Goal: Information Seeking & Learning: Check status

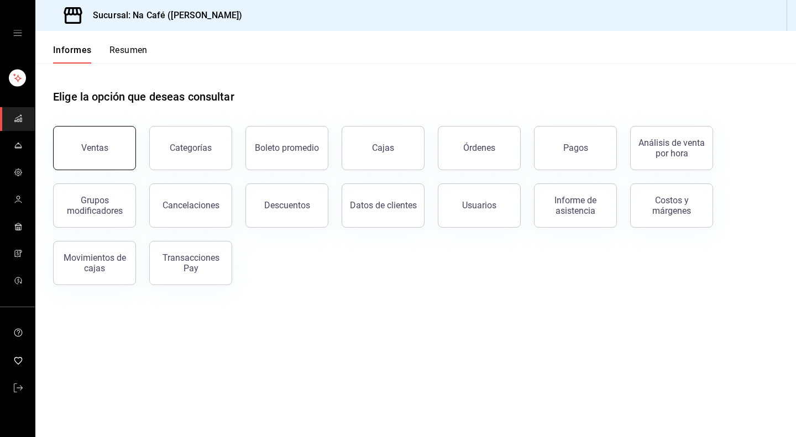
click at [118, 159] on button "Ventas" at bounding box center [94, 148] width 83 height 44
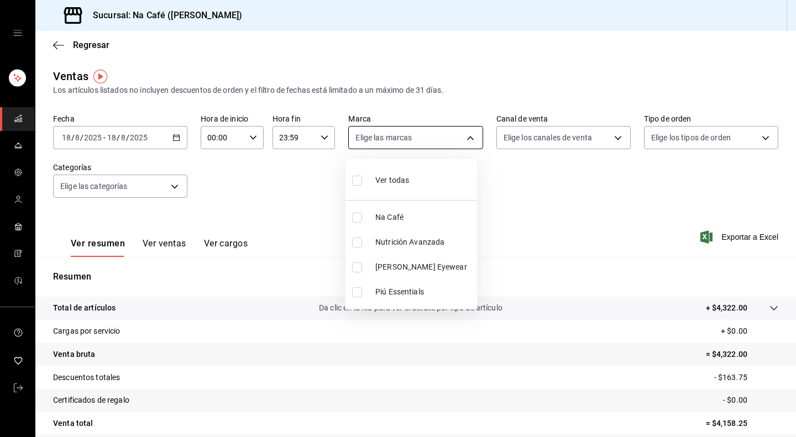
click at [457, 141] on body "Sucursal: Na Café (Polanco) Regresar Ventas Los artículos listados no incluyen …" at bounding box center [398, 218] width 796 height 437
click at [359, 283] on li "Lo esencial de Piú" at bounding box center [412, 292] width 132 height 25
type input "740770d3-132d-434a-b850-f2b71527e711"
checkbox input "true"
click at [173, 138] on div at bounding box center [398, 218] width 796 height 437
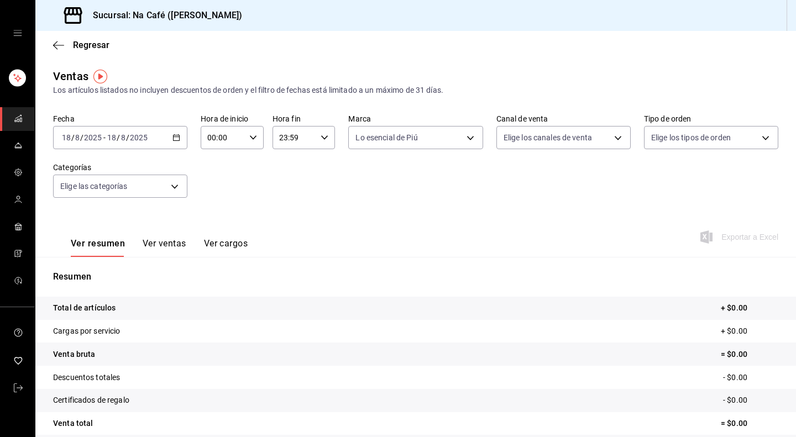
click at [173, 138] on icon "button" at bounding box center [177, 138] width 8 height 8
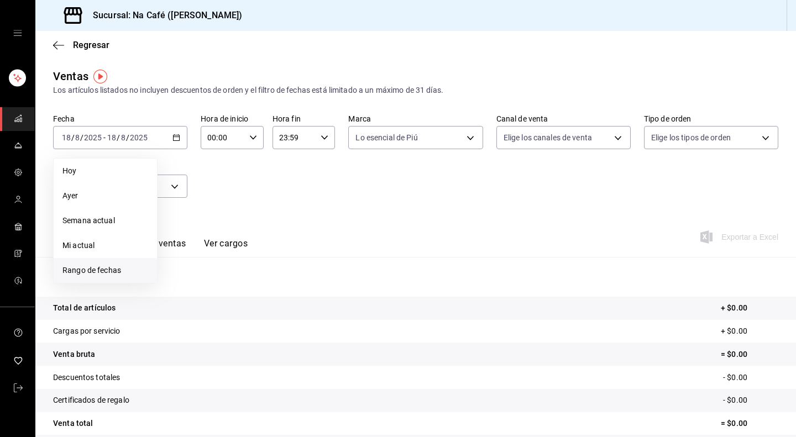
click at [87, 271] on font "Rango de fechas" at bounding box center [91, 270] width 59 height 9
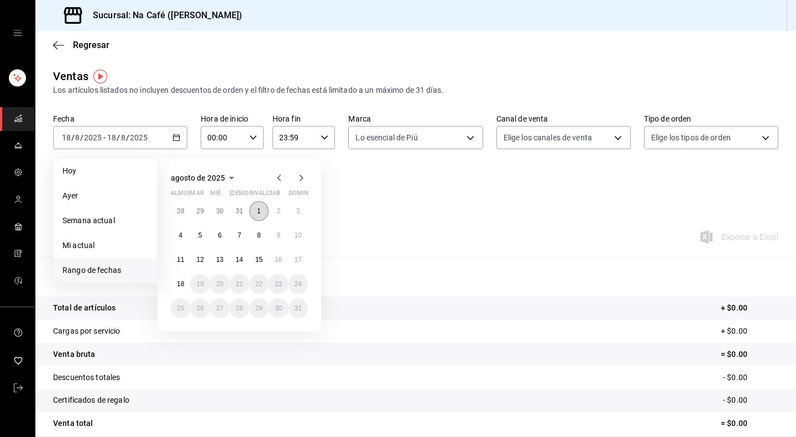
click at [257, 211] on font "1" at bounding box center [259, 211] width 4 height 8
click at [179, 288] on font "18" at bounding box center [180, 284] width 7 height 8
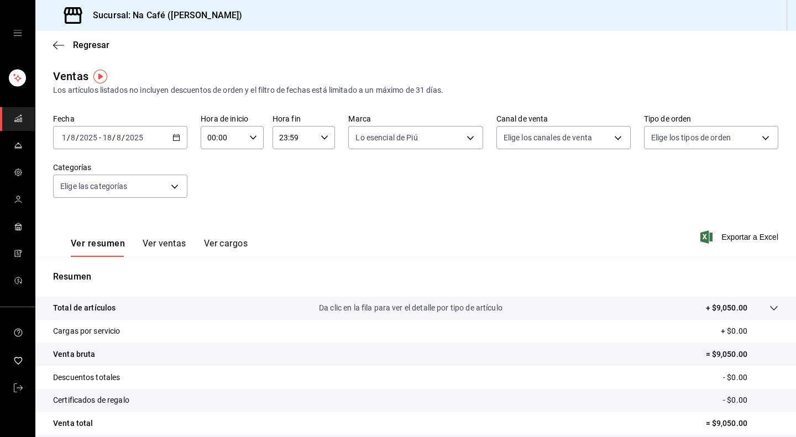
click at [174, 140] on \(Stroke\) "button" at bounding box center [176, 138] width 7 height 6
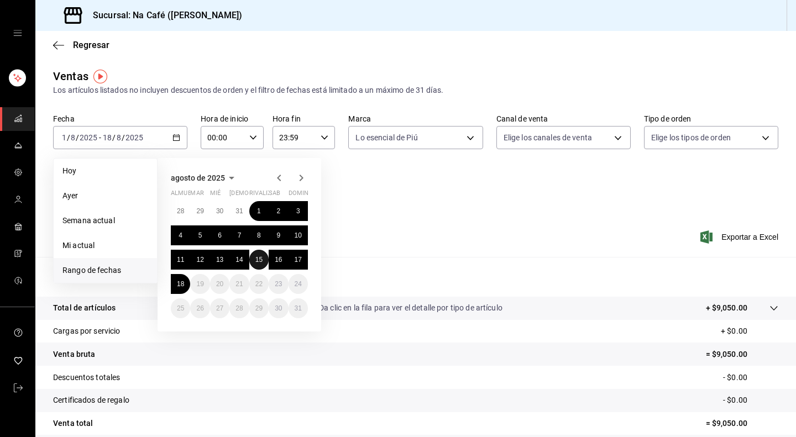
click at [255, 260] on font "15" at bounding box center [258, 260] width 7 height 8
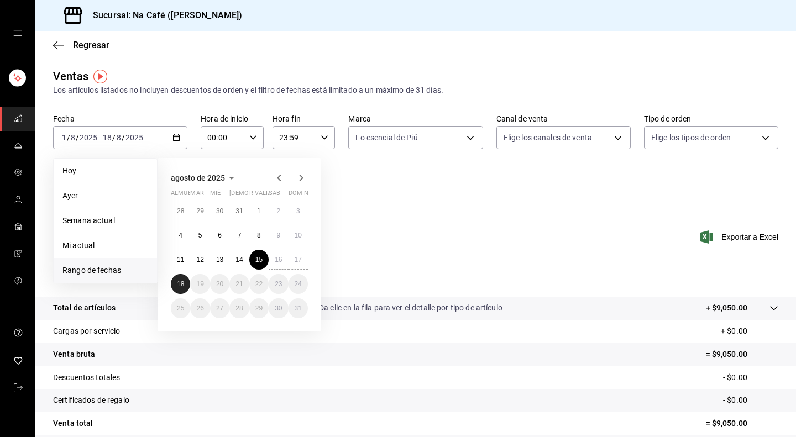
click at [181, 285] on font "18" at bounding box center [180, 284] width 7 height 8
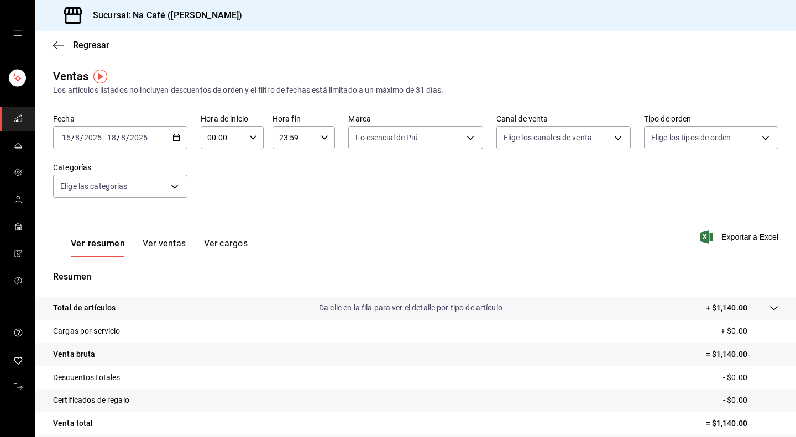
click at [164, 242] on font "Ver ventas" at bounding box center [165, 243] width 44 height 11
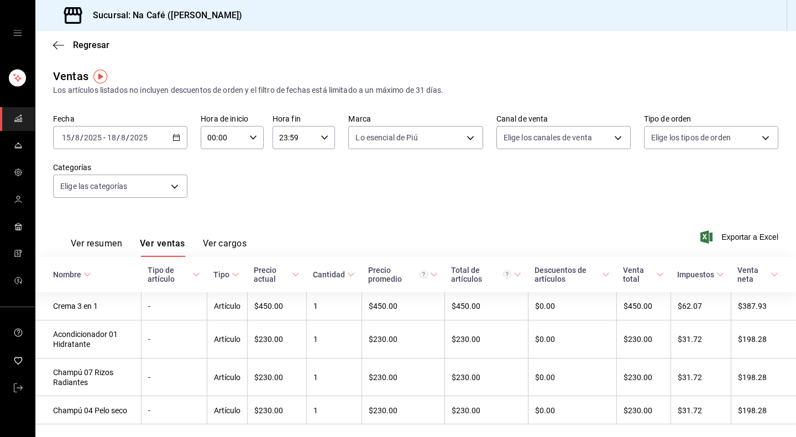
click at [173, 138] on icon "button" at bounding box center [177, 138] width 8 height 8
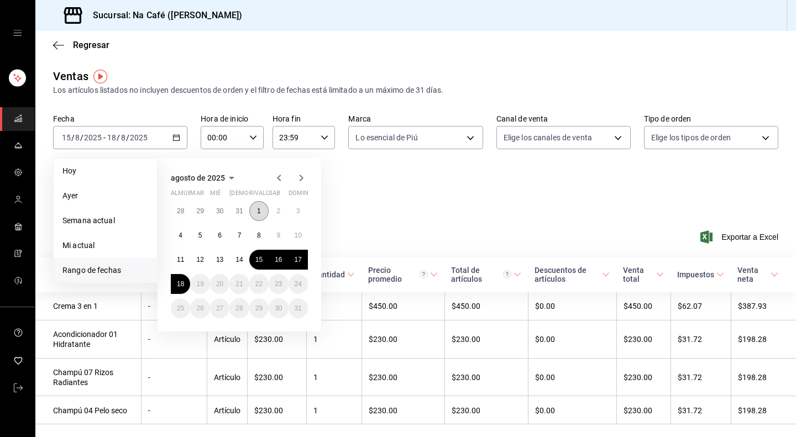
click at [257, 215] on button "1" at bounding box center [258, 211] width 19 height 20
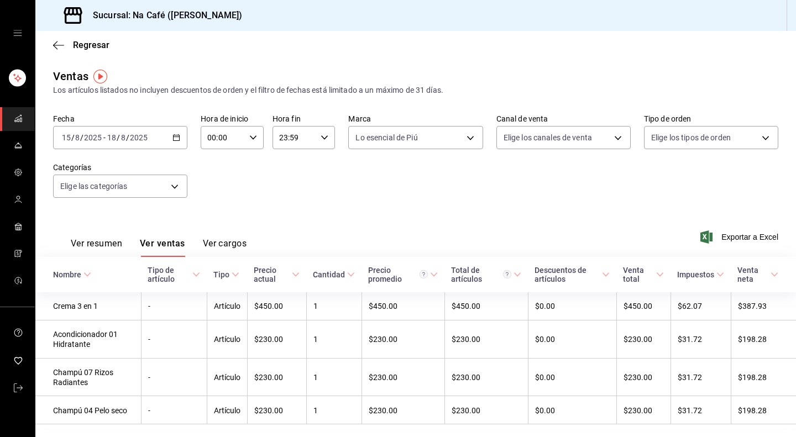
click at [390, 180] on div "Fecha 2025-08-15 15 / 8 / 2025 - 2025-08-18 18 / 8 / 2025 Hora de inicio 00:00 …" at bounding box center [415, 162] width 725 height 97
click at [175, 139] on icon "button" at bounding box center [177, 138] width 8 height 8
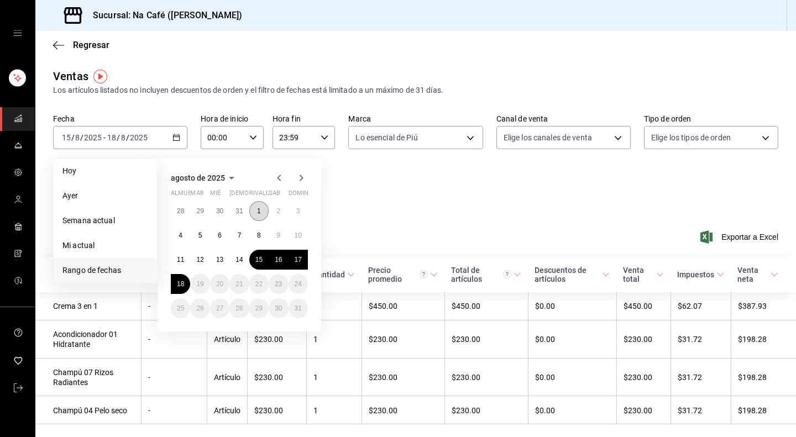
click at [257, 208] on button "1" at bounding box center [258, 211] width 19 height 20
click at [179, 283] on font "18" at bounding box center [180, 284] width 7 height 8
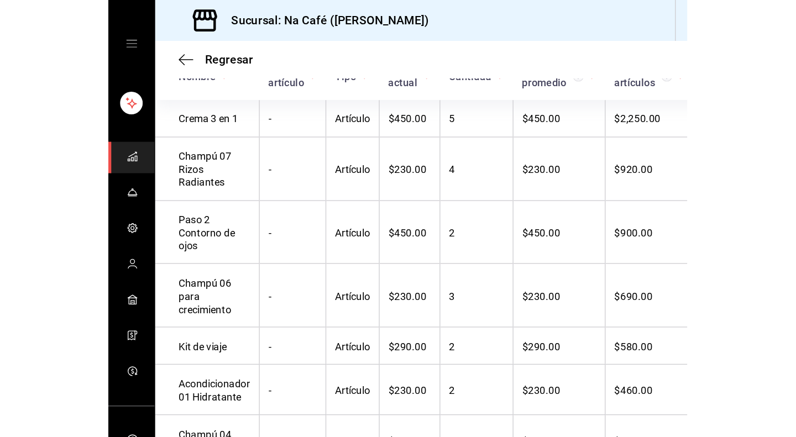
scroll to position [275, 0]
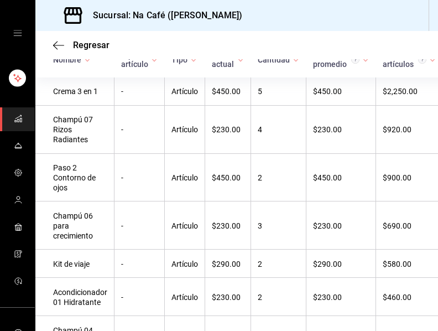
click at [223, 36] on div "Regresar" at bounding box center [236, 45] width 403 height 28
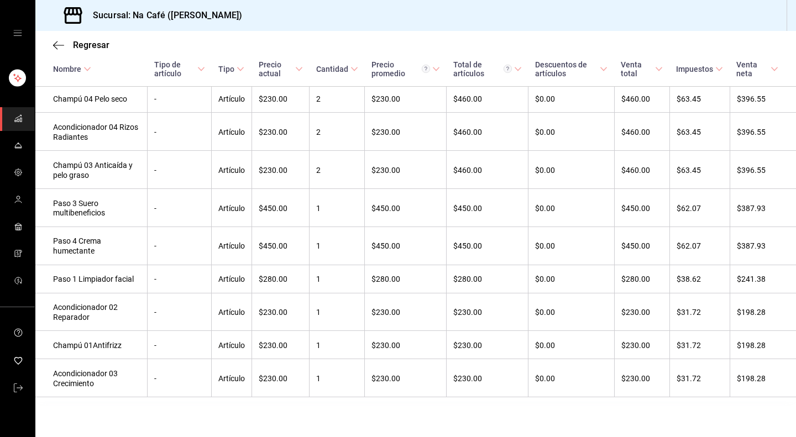
scroll to position [0, 0]
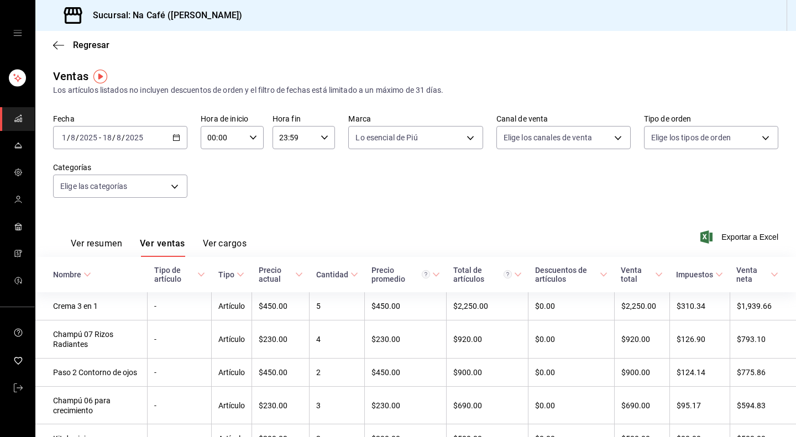
click at [98, 245] on font "Ver resumen" at bounding box center [96, 243] width 51 height 11
